Goal: Task Accomplishment & Management: Manage account settings

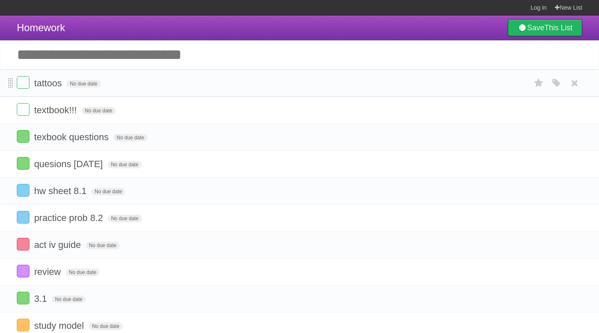
scroll to position [35, 0]
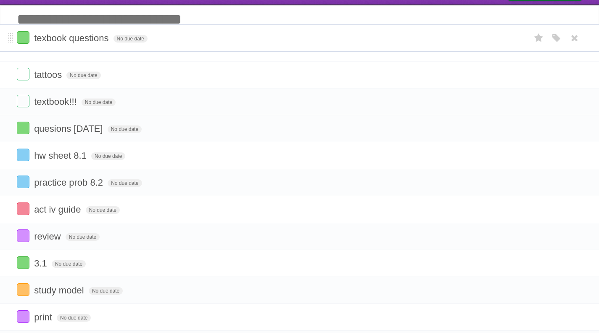
drag, startPoint x: 11, startPoint y: 102, endPoint x: 26, endPoint y: 40, distance: 63.6
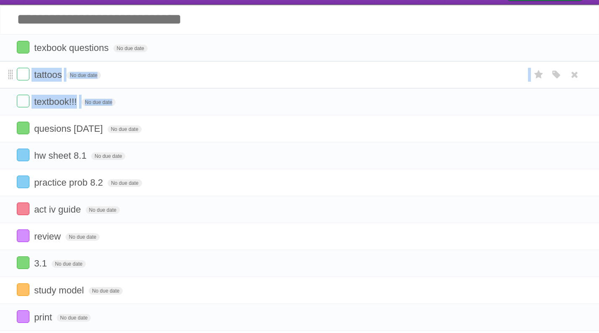
drag, startPoint x: 11, startPoint y: 123, endPoint x: 13, endPoint y: 71, distance: 52.6
click at [13, 71] on ul "texbook questions No due date White Red Blue Green Purple Orange tattoos No due…" at bounding box center [299, 195] width 599 height 323
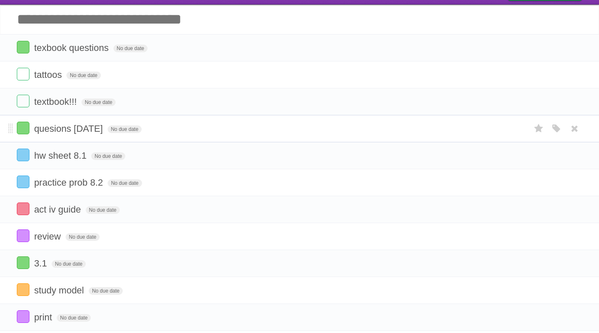
click at [7, 132] on li "quesions [DATE] No due date White Red Blue Green Purple Orange" at bounding box center [299, 128] width 599 height 27
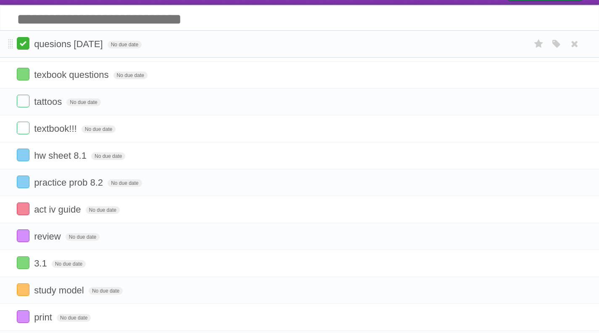
drag, startPoint x: 10, startPoint y: 127, endPoint x: 22, endPoint y: 44, distance: 83.7
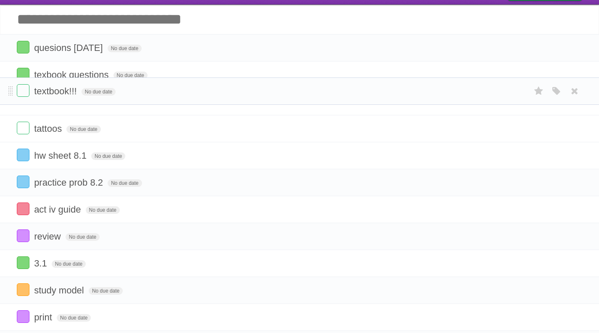
drag, startPoint x: 10, startPoint y: 129, endPoint x: 11, endPoint y: 94, distance: 34.9
click at [6, 154] on li "hw sheet 8.1 No due date White Red Blue Green Purple Orange" at bounding box center [299, 155] width 599 height 27
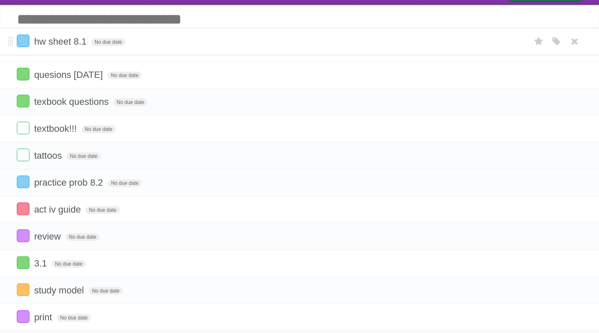
drag, startPoint x: 11, startPoint y: 155, endPoint x: 43, endPoint y: 42, distance: 116.8
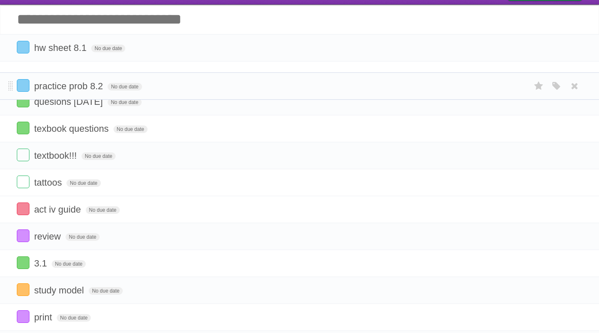
drag, startPoint x: 12, startPoint y: 179, endPoint x: 32, endPoint y: 77, distance: 104.6
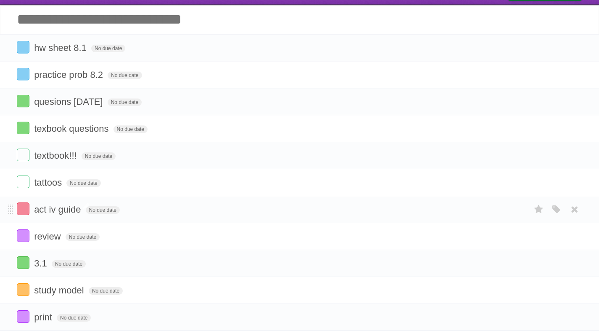
click at [65, 208] on span "act iv guide" at bounding box center [58, 209] width 49 height 11
click at [65, 208] on input "**********" at bounding box center [62, 209] width 56 height 11
type input "*"
type input "*****"
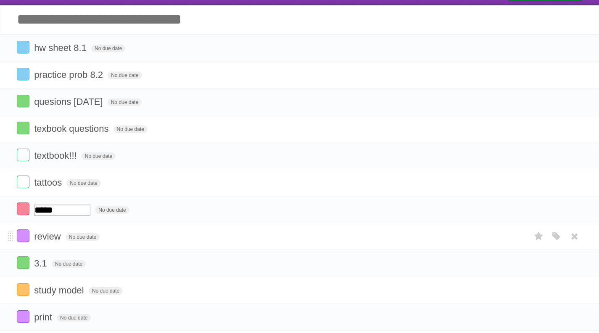
click at [49, 233] on span "review" at bounding box center [48, 236] width 29 height 11
click at [48, 207] on span "paper" at bounding box center [47, 209] width 26 height 11
click at [24, 240] on label at bounding box center [23, 235] width 13 height 13
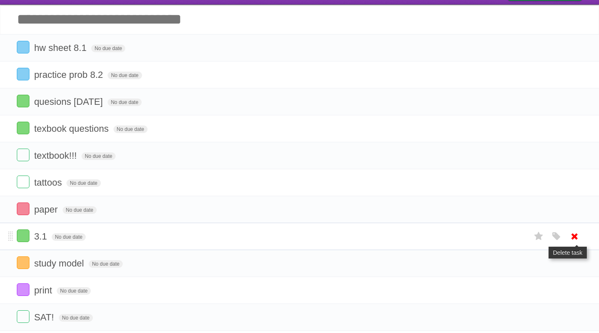
click at [571, 234] on icon at bounding box center [575, 236] width 12 height 14
click at [577, 235] on icon at bounding box center [575, 236] width 12 height 14
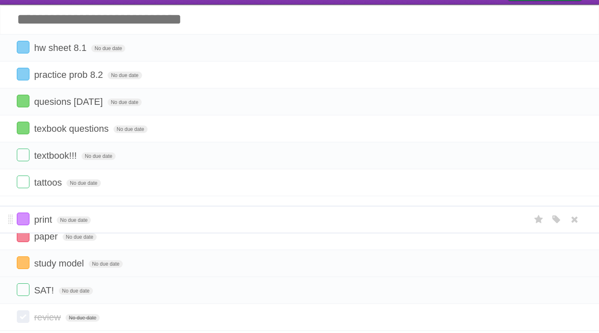
drag, startPoint x: 11, startPoint y: 262, endPoint x: 38, endPoint y: 213, distance: 55.2
